Goal: Register for event/course

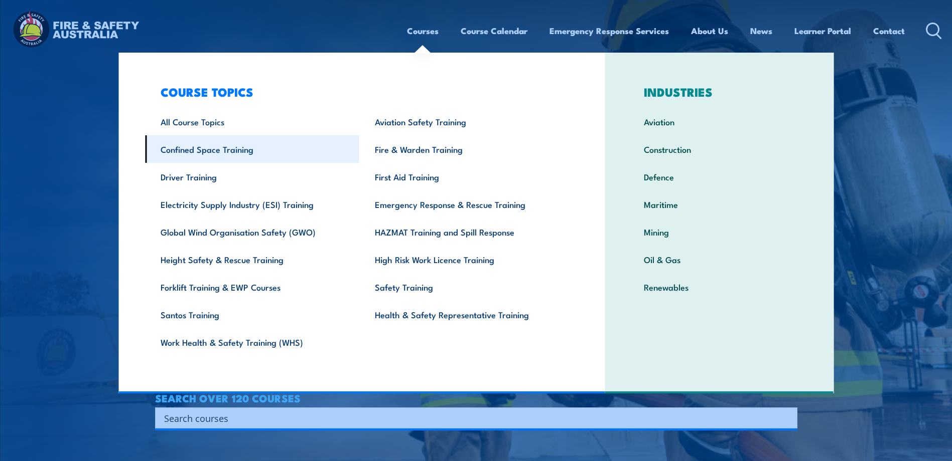
click at [242, 149] on link "Confined Space Training" at bounding box center [252, 149] width 214 height 28
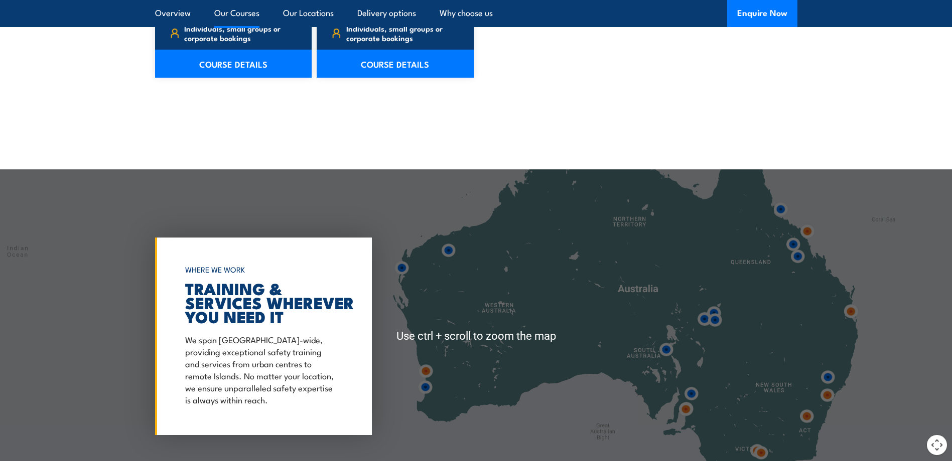
scroll to position [1304, 0]
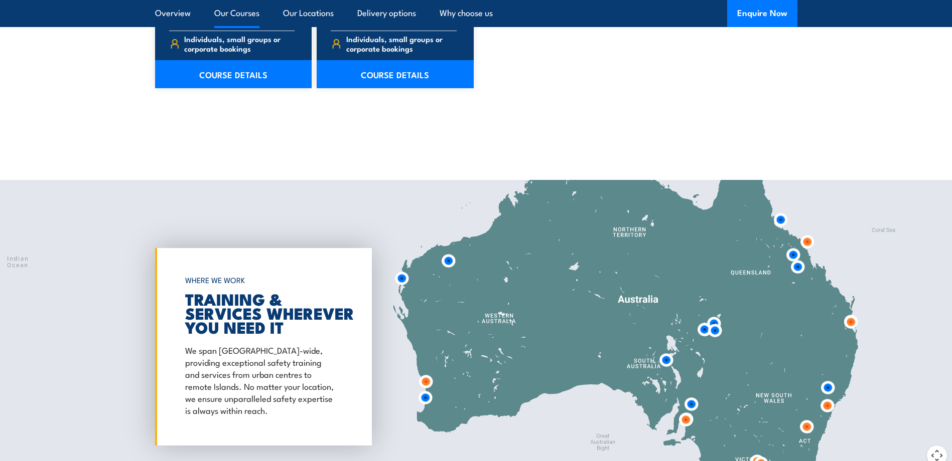
click at [426, 397] on img at bounding box center [425, 398] width 19 height 19
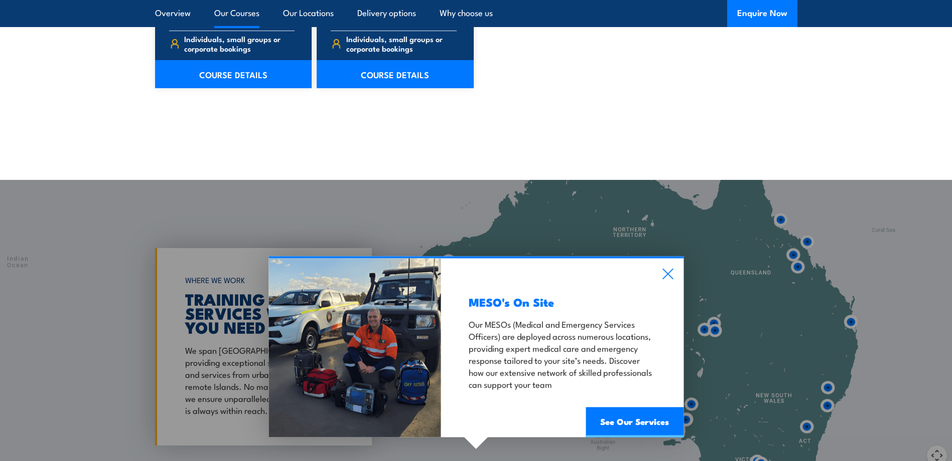
click at [665, 268] on div "MESO's On Site Our MESOs (Medical and Emergency Services Officers) are deployed…" at bounding box center [562, 348] width 242 height 179
click at [664, 272] on icon at bounding box center [668, 274] width 12 height 11
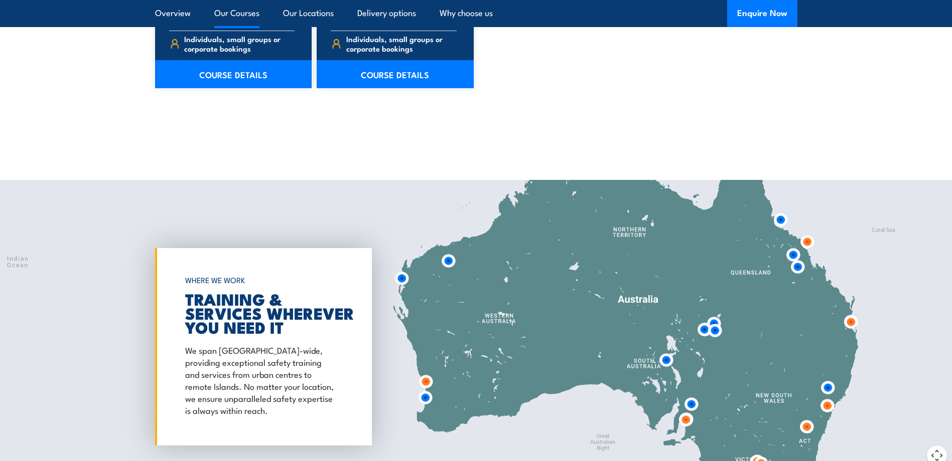
click at [427, 383] on img at bounding box center [425, 382] width 19 height 19
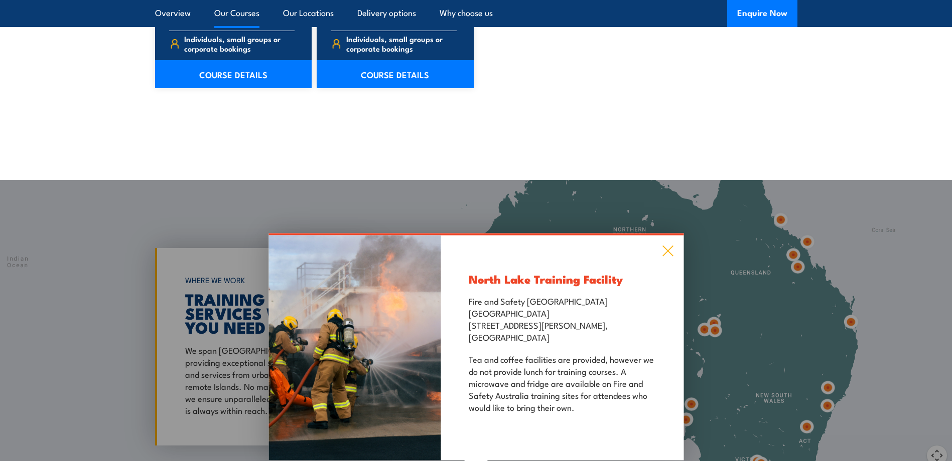
click at [668, 252] on icon at bounding box center [668, 251] width 12 height 11
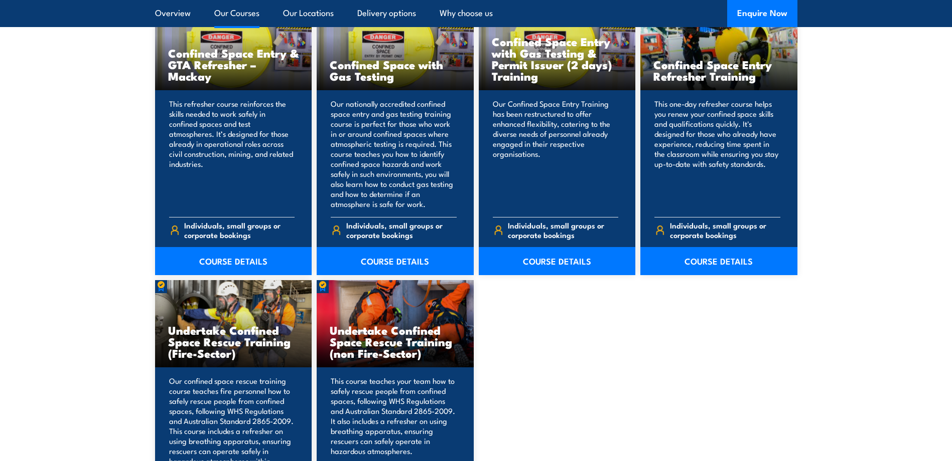
scroll to position [828, 0]
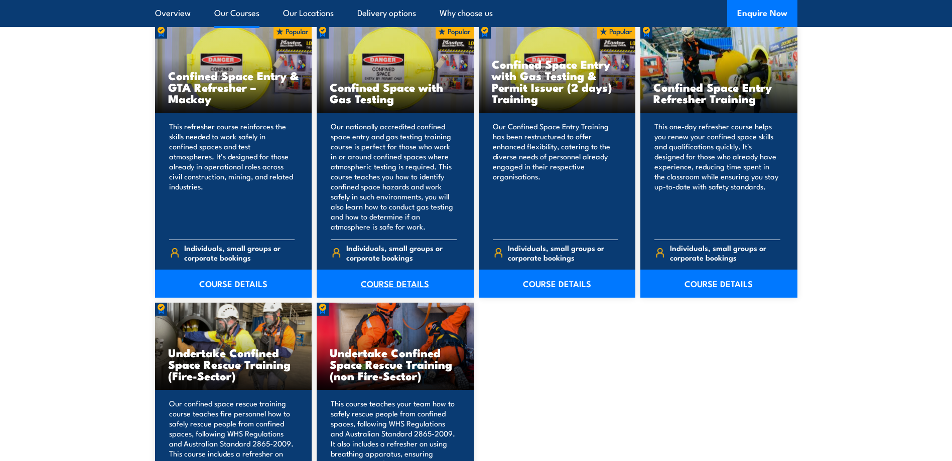
click at [390, 281] on link "COURSE DETAILS" at bounding box center [395, 284] width 157 height 28
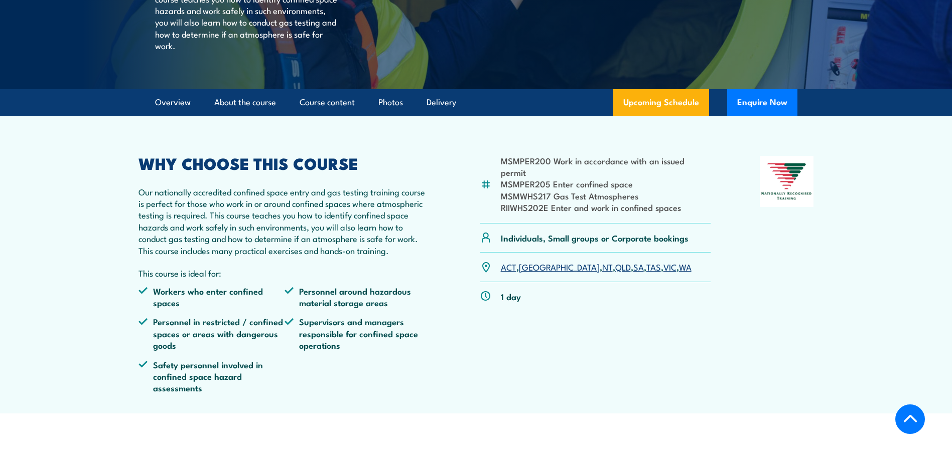
scroll to position [251, 0]
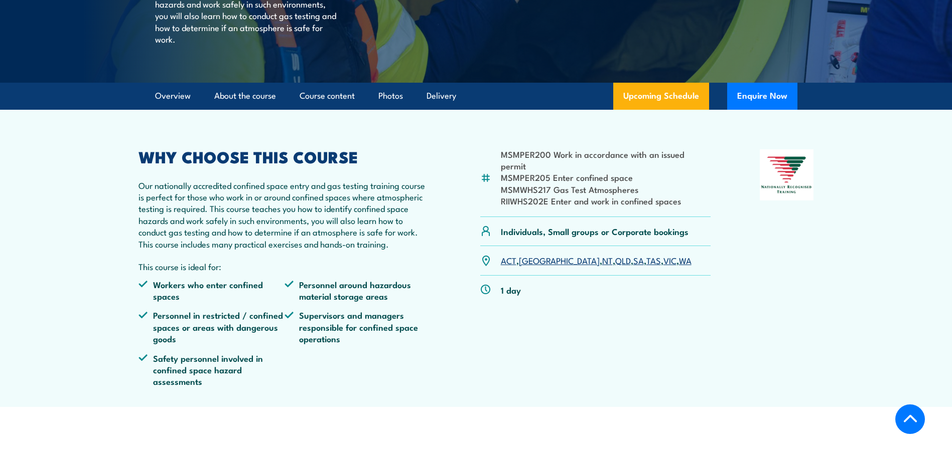
click at [679, 266] on link "WA" at bounding box center [685, 260] width 13 height 12
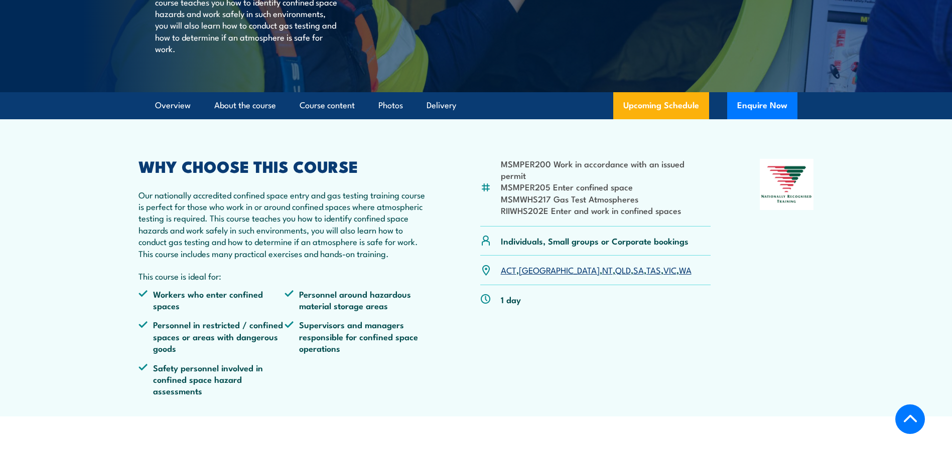
scroll to position [238, 0]
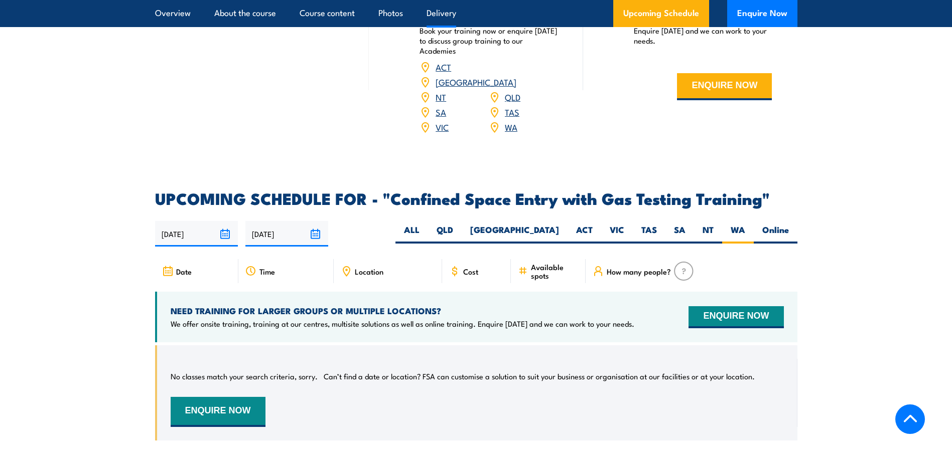
scroll to position [1591, 0]
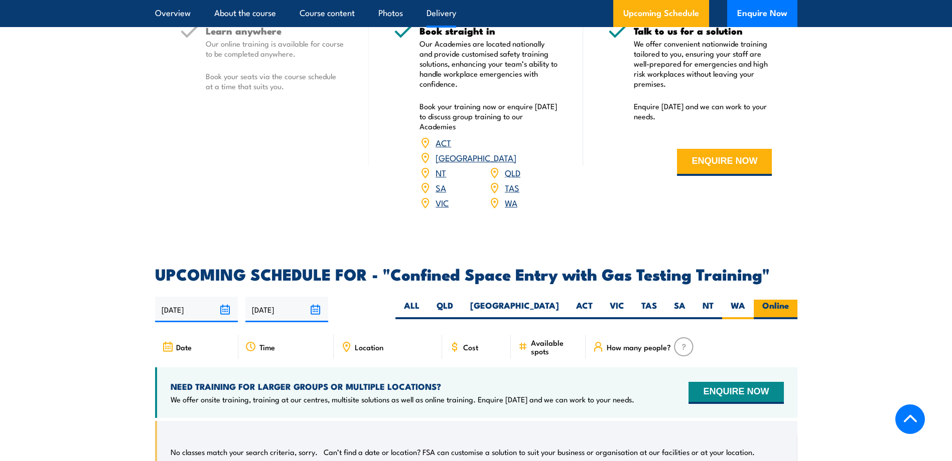
click at [772, 302] on label "Online" at bounding box center [775, 310] width 44 height 20
click at [789, 302] on input "Online" at bounding box center [792, 303] width 7 height 7
radio input "true"
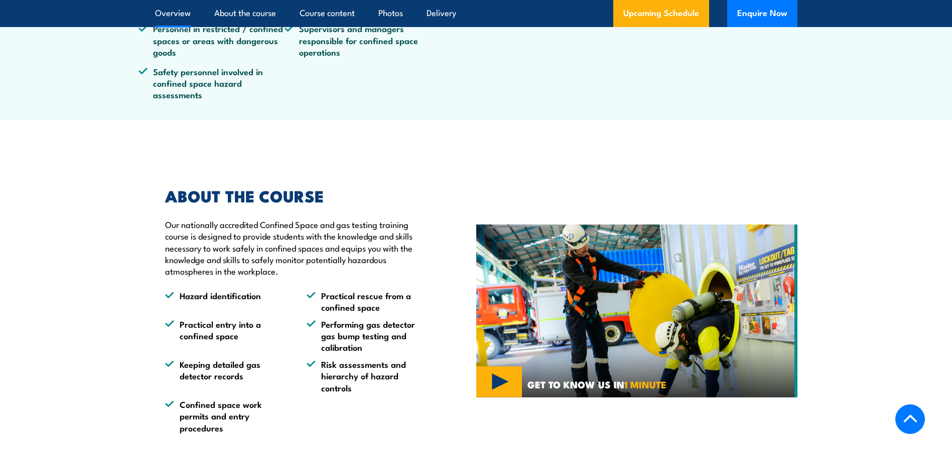
scroll to position [512, 0]
